Goal: Information Seeking & Learning: Check status

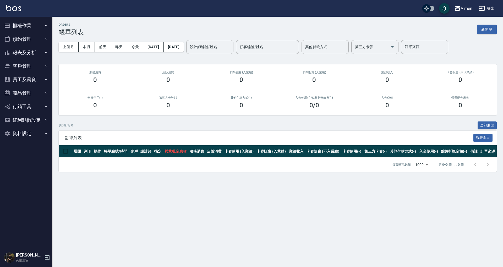
drag, startPoint x: 31, startPoint y: 51, endPoint x: 32, endPoint y: 54, distance: 3.3
click at [31, 51] on button "報表及分析" at bounding box center [26, 53] width 48 height 14
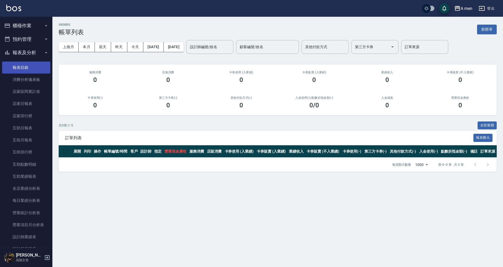
click at [33, 65] on link "報表目錄" at bounding box center [26, 68] width 48 height 12
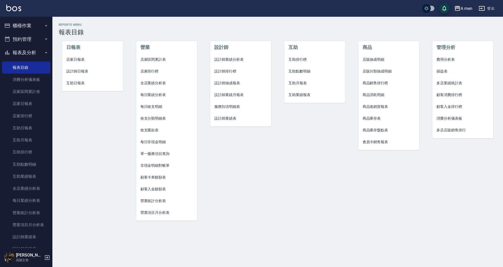
click at [25, 36] on button "預約管理" at bounding box center [26, 39] width 48 height 14
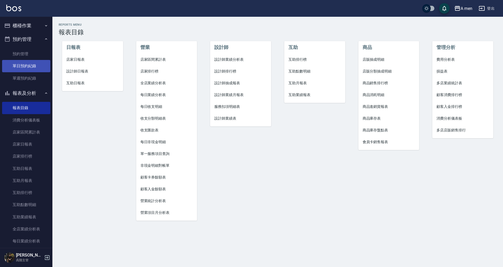
click at [28, 67] on link "單日預約紀錄" at bounding box center [26, 66] width 48 height 12
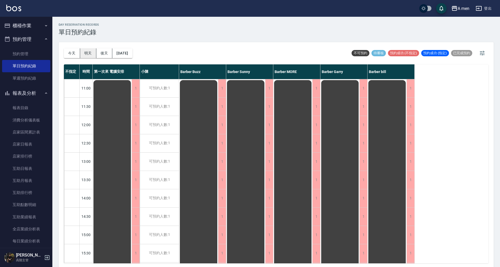
click at [86, 51] on button "明天" at bounding box center [88, 53] width 16 height 10
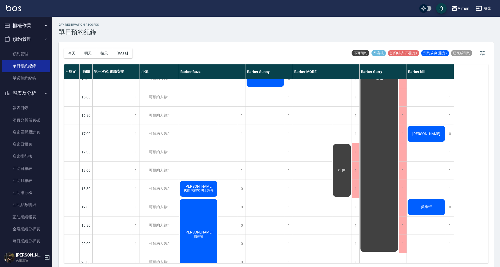
scroll to position [279, 0]
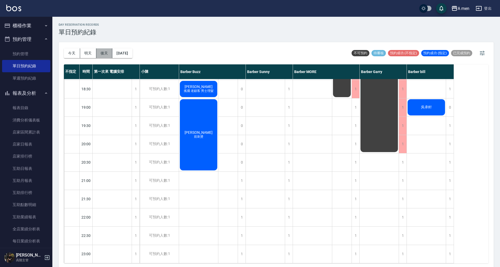
click at [107, 53] on button "後天" at bounding box center [104, 53] width 16 height 10
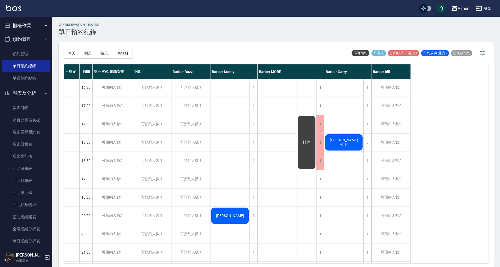
scroll to position [105, 0]
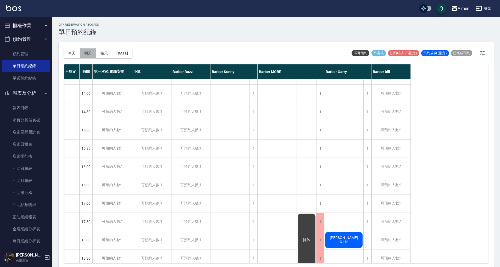
click at [87, 52] on button "明天" at bounding box center [88, 53] width 16 height 10
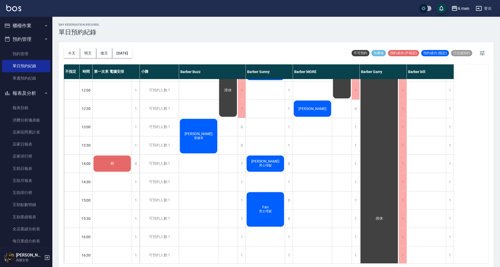
scroll to position [35, 0]
click at [131, 56] on button "[DATE]" at bounding box center [122, 53] width 20 height 10
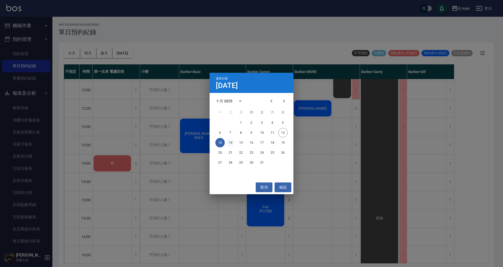
click at [227, 141] on button "14" at bounding box center [230, 142] width 9 height 9
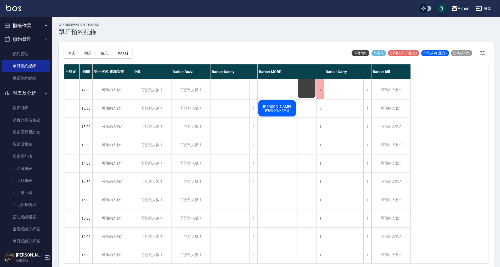
click at [126, 48] on div "[DATE] [DATE] [DATE] [DATE]" at bounding box center [98, 53] width 69 height 22
click at [127, 51] on button "[DATE]" at bounding box center [122, 53] width 20 height 10
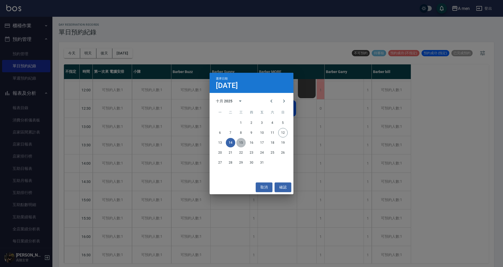
click at [241, 140] on button "15" at bounding box center [240, 142] width 9 height 9
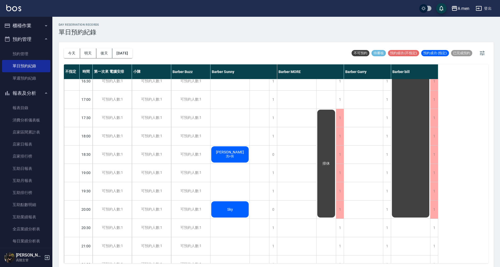
scroll to position [279, 0]
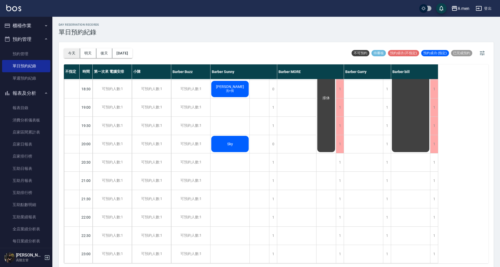
click at [76, 53] on button "今天" at bounding box center [72, 53] width 16 height 10
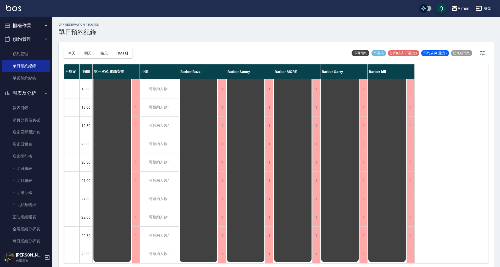
click at [89, 55] on button "明天" at bounding box center [88, 53] width 16 height 10
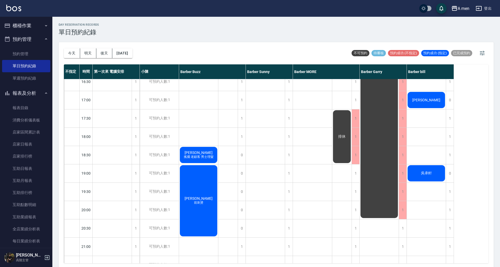
scroll to position [105, 0]
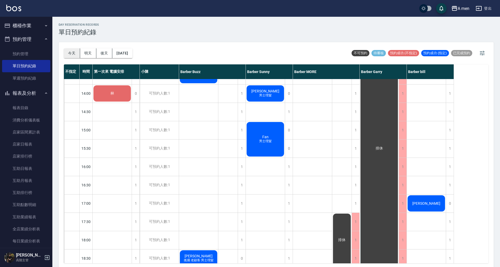
click at [72, 54] on button "今天" at bounding box center [72, 53] width 16 height 10
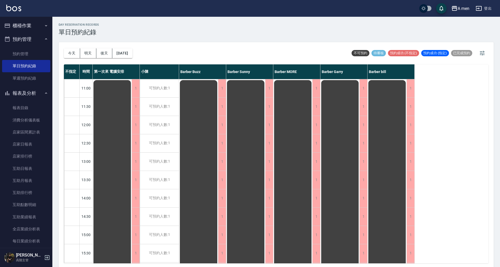
click at [16, 92] on button "報表及分析" at bounding box center [26, 93] width 48 height 14
